Goal: Task Accomplishment & Management: Complete application form

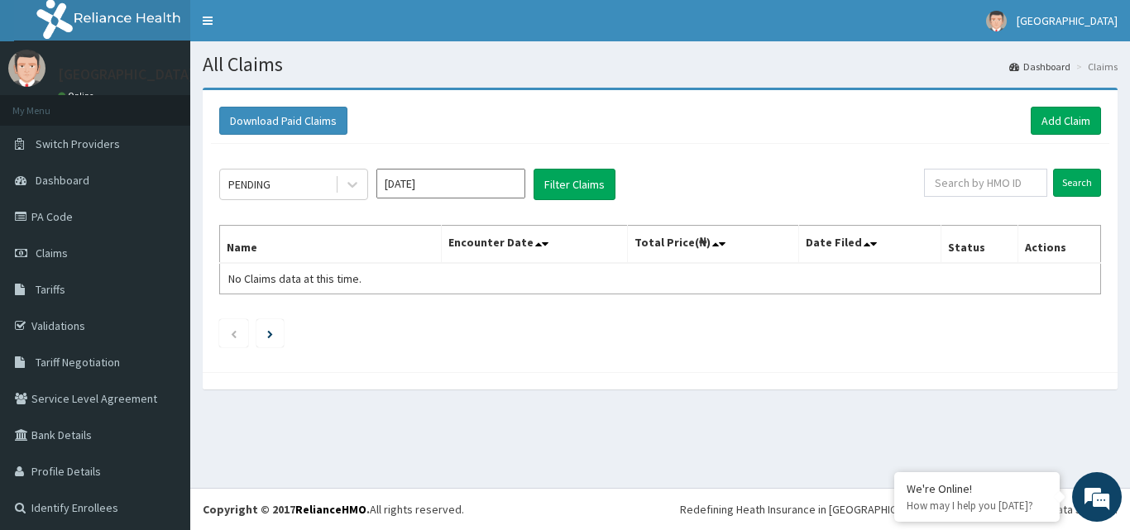
click at [331, 189] on div "PENDING" at bounding box center [277, 184] width 115 height 26
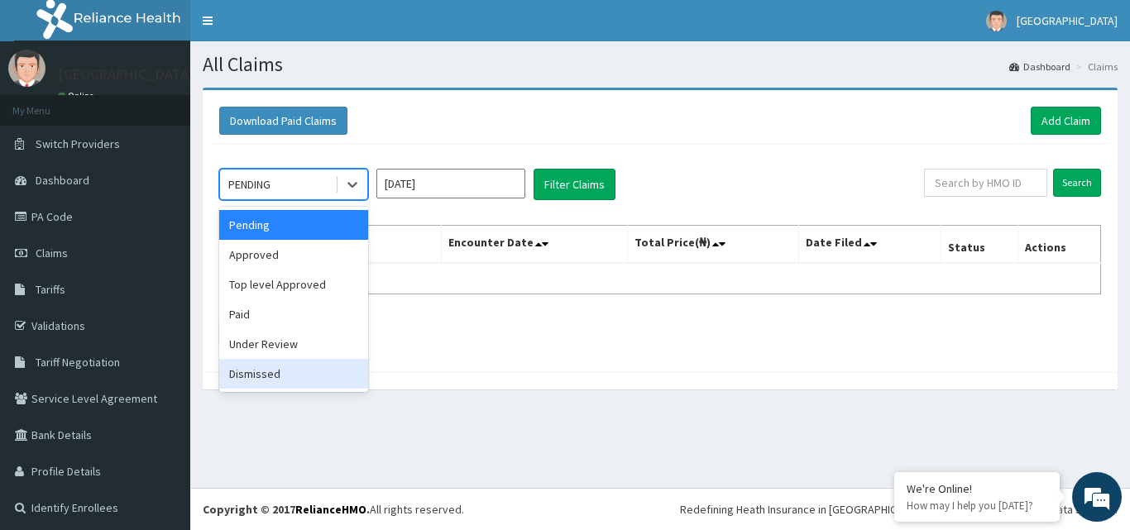
click at [308, 370] on div "Dismissed" at bounding box center [293, 374] width 149 height 30
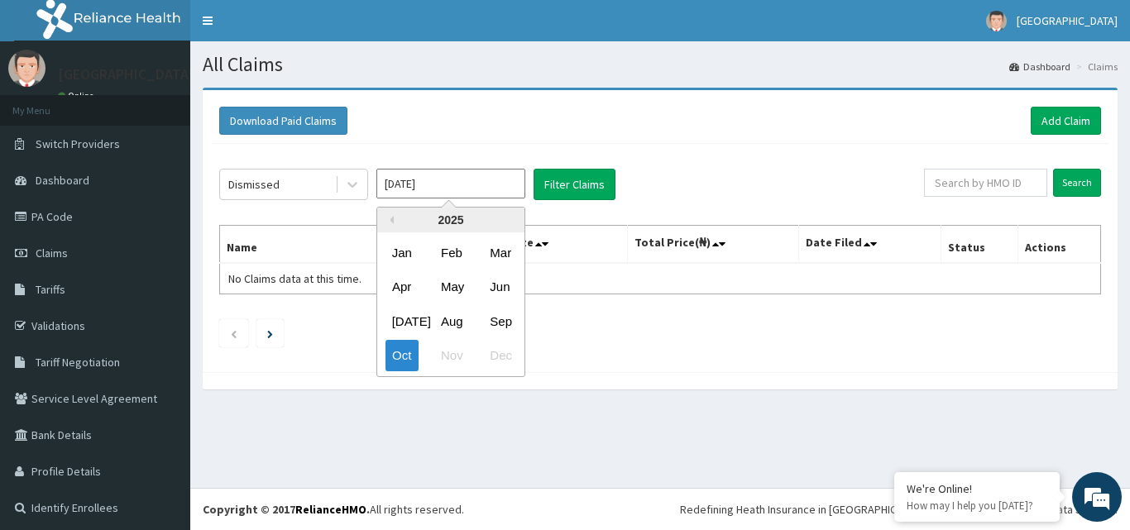
click at [452, 187] on input "[DATE]" at bounding box center [450, 184] width 149 height 30
click at [504, 317] on div "Sep" at bounding box center [499, 321] width 33 height 31
type input "[DATE]"
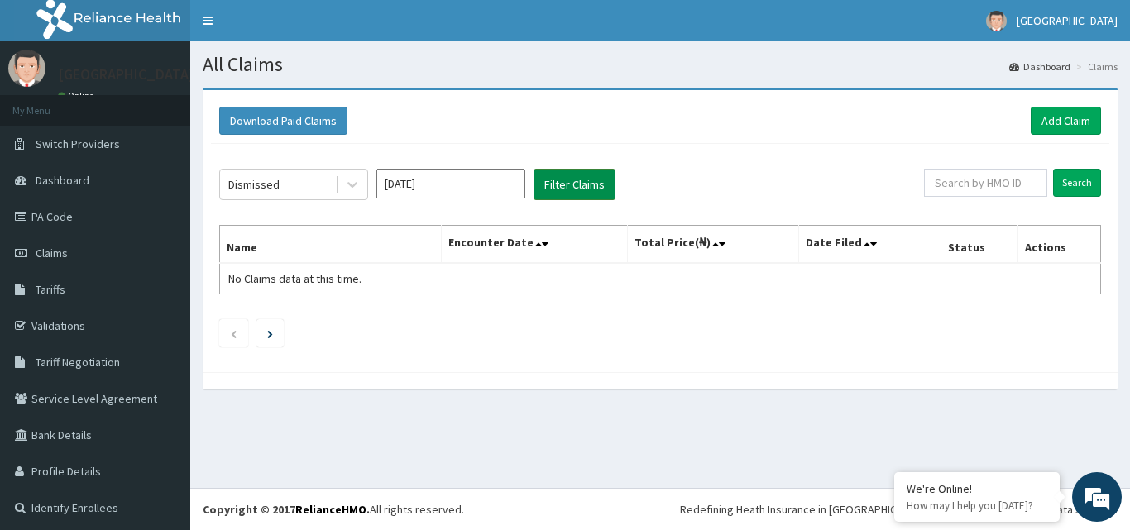
click at [591, 198] on button "Filter Claims" at bounding box center [574, 184] width 82 height 31
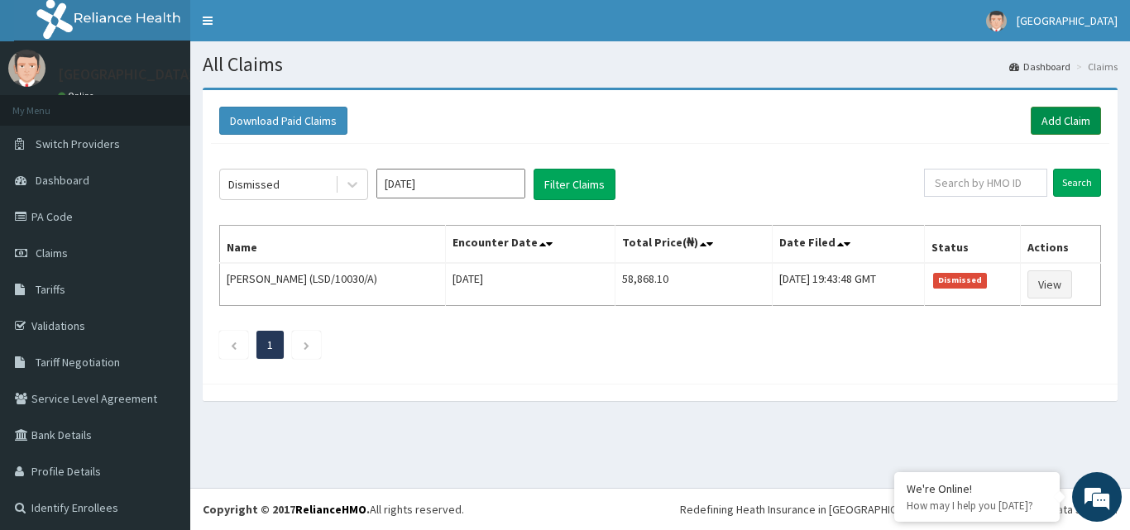
click at [1035, 127] on link "Add Claim" at bounding box center [1065, 121] width 70 height 28
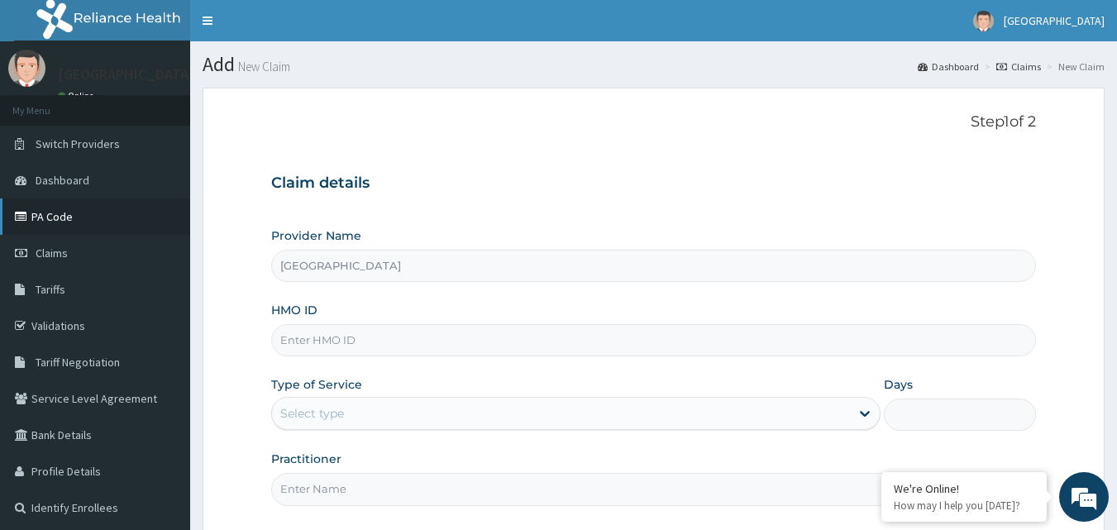
click at [69, 213] on link "PA Code" at bounding box center [95, 216] width 190 height 36
